Goal: Navigation & Orientation: Find specific page/section

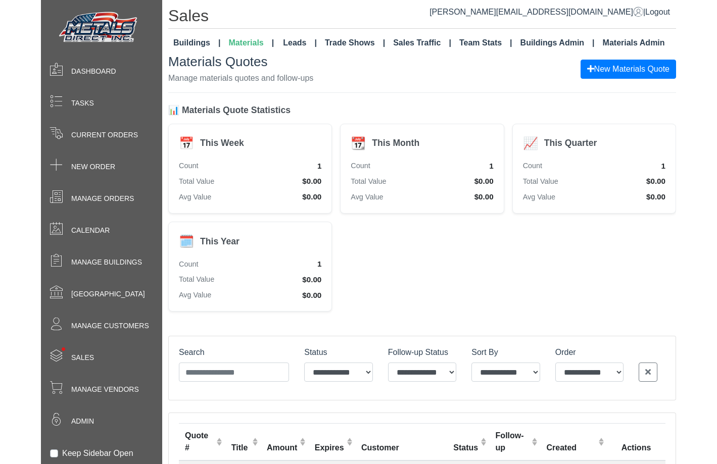
scroll to position [66, 0]
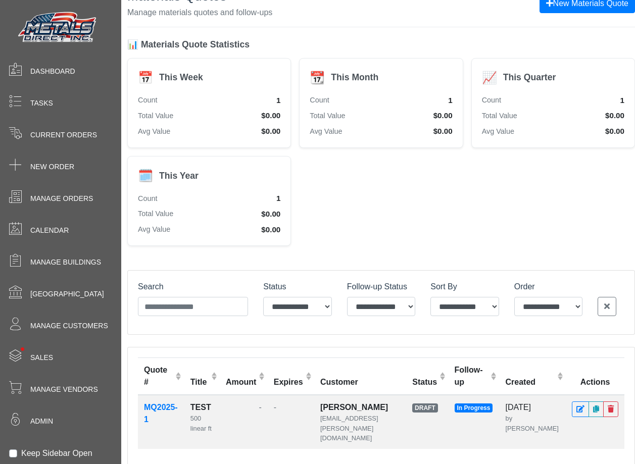
click at [634, 187] on div "📅 This Week Count 1 Total Value $0.00 Avg Value $0.00 📆 This Month Count 1 Tota…" at bounding box center [381, 152] width 508 height 189
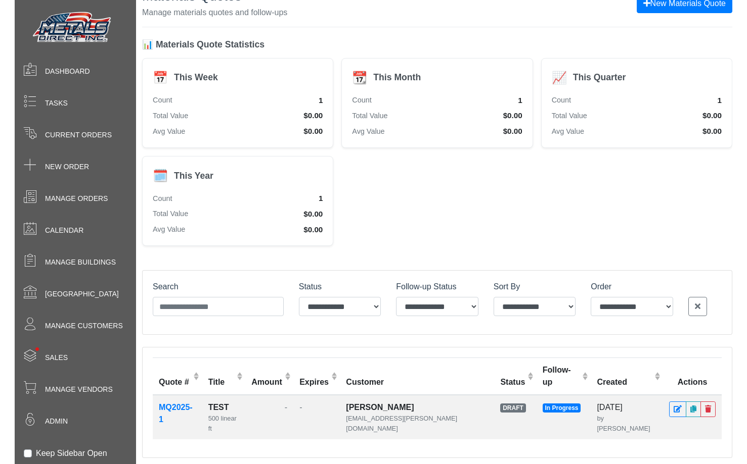
scroll to position [0, 0]
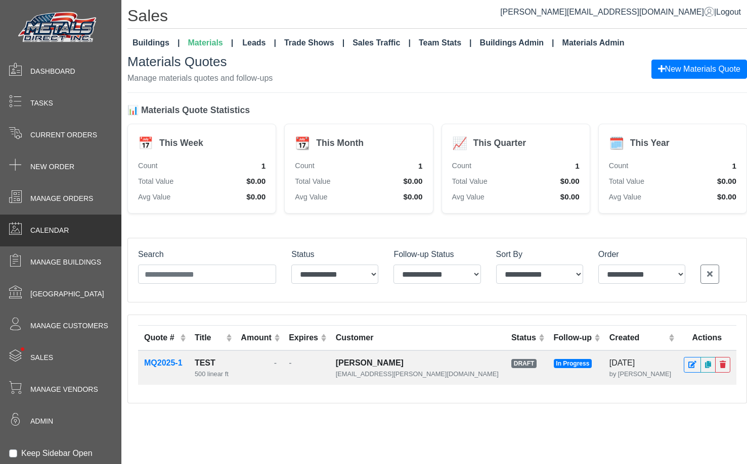
click at [100, 246] on div "Calendar" at bounding box center [60, 231] width 121 height 32
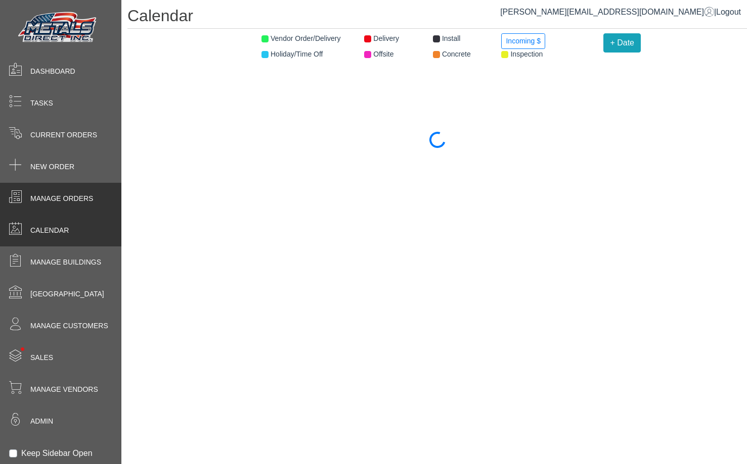
click at [46, 195] on span "Manage Orders" at bounding box center [61, 199] width 63 height 11
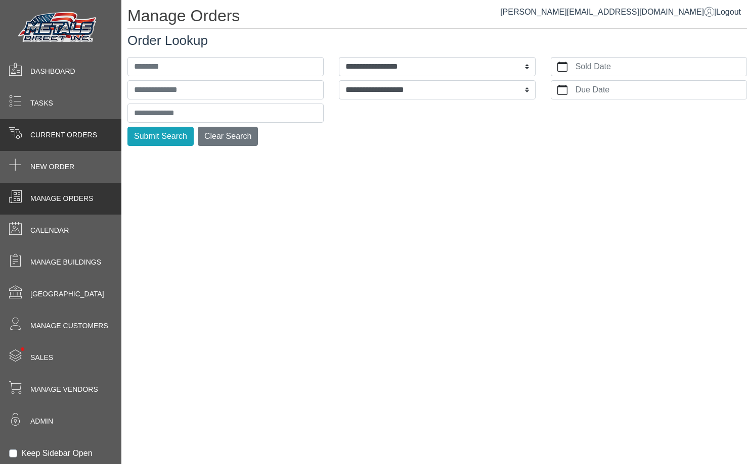
click at [51, 139] on span "Current Orders" at bounding box center [63, 135] width 67 height 11
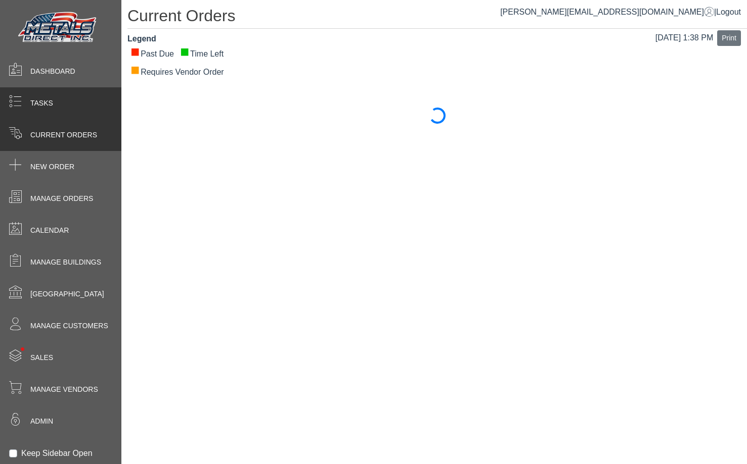
click at [52, 115] on div "Tasks" at bounding box center [60, 103] width 121 height 32
